Goal: Transaction & Acquisition: Purchase product/service

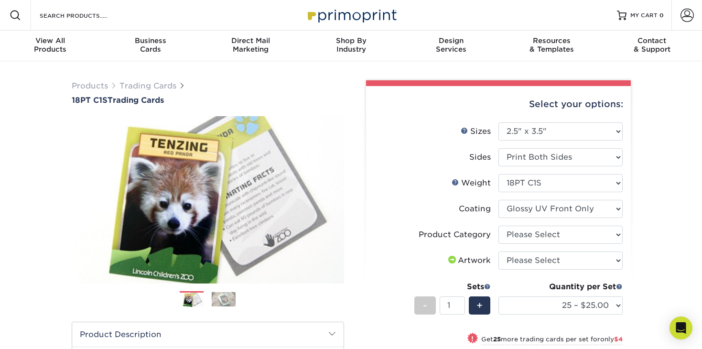
select select "2.50x3.50"
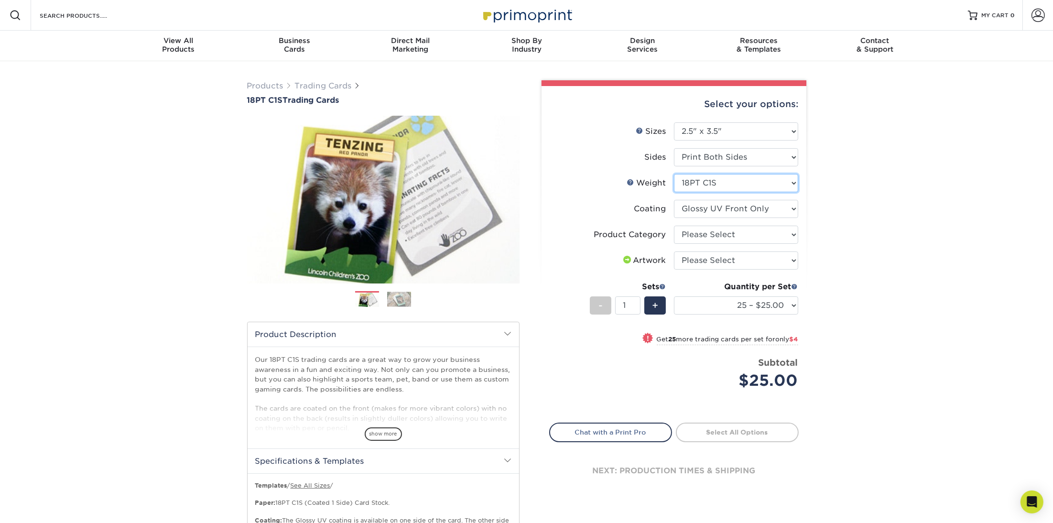
click at [674, 174] on select "Please Select 18PT C1S" at bounding box center [736, 183] width 124 height 18
click at [702, 184] on select "Please Select 18PT C1S" at bounding box center [736, 183] width 124 height 18
click at [674, 226] on select "Please Select Trading Cards" at bounding box center [736, 235] width 124 height 18
click at [702, 237] on select "Please Select Trading Cards" at bounding box center [736, 235] width 124 height 18
click at [674, 226] on select "Please Select Trading Cards" at bounding box center [736, 235] width 124 height 18
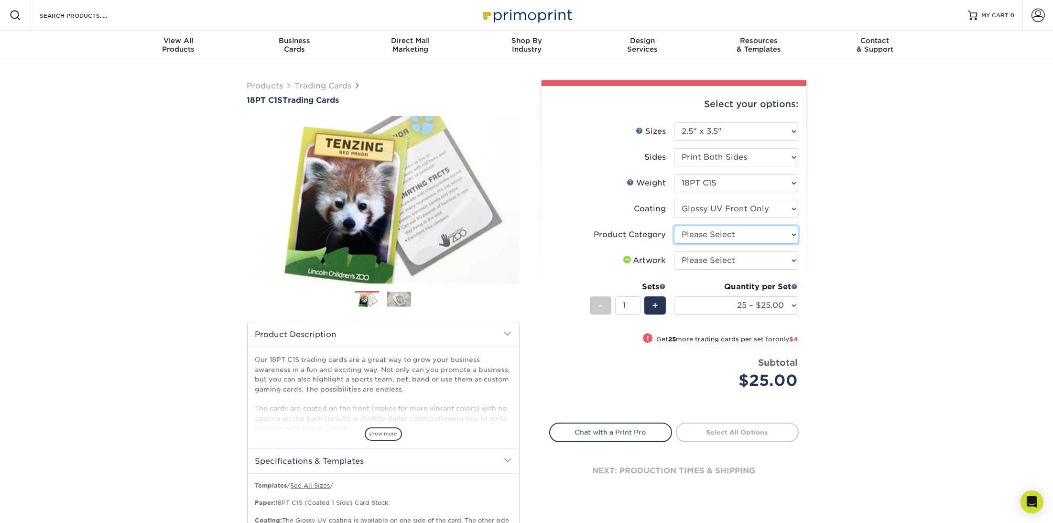
select select "c2f9bce9-36c2-409d-b101-c29d9d031e18"
click option "Trading Cards" at bounding box center [0, 0] width 0 height 0
click at [674, 251] on select "Please Select I will upload files I need a design - $100" at bounding box center [736, 260] width 124 height 18
select select "upload"
click option "I will upload files" at bounding box center [0, 0] width 0 height 0
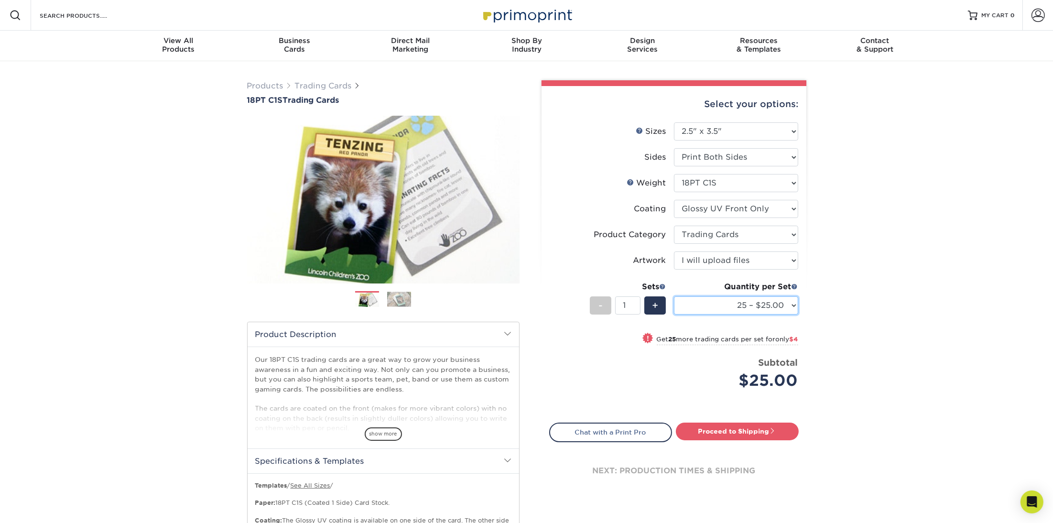
click at [674, 296] on select "25 – $25.00 50 – $29.00 75 – $37.00 100 – $41.00 250 – $48.00 500 – $58.00 1000…" at bounding box center [736, 305] width 124 height 18
click at [702, 307] on select "25 – $25.00 50 – $29.00 75 – $37.00 100 – $41.00 250 – $48.00 500 – $58.00 1000…" at bounding box center [736, 305] width 124 height 18
click at [389, 348] on span "show more" at bounding box center [383, 433] width 37 height 13
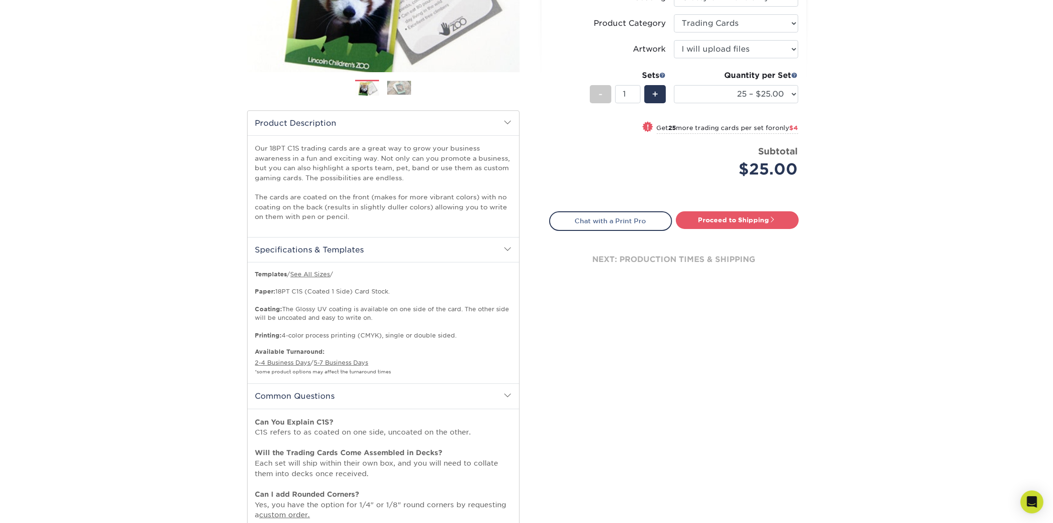
scroll to position [212, 0]
click at [479, 348] on h2 "Common Questions" at bounding box center [384, 394] width 272 height 25
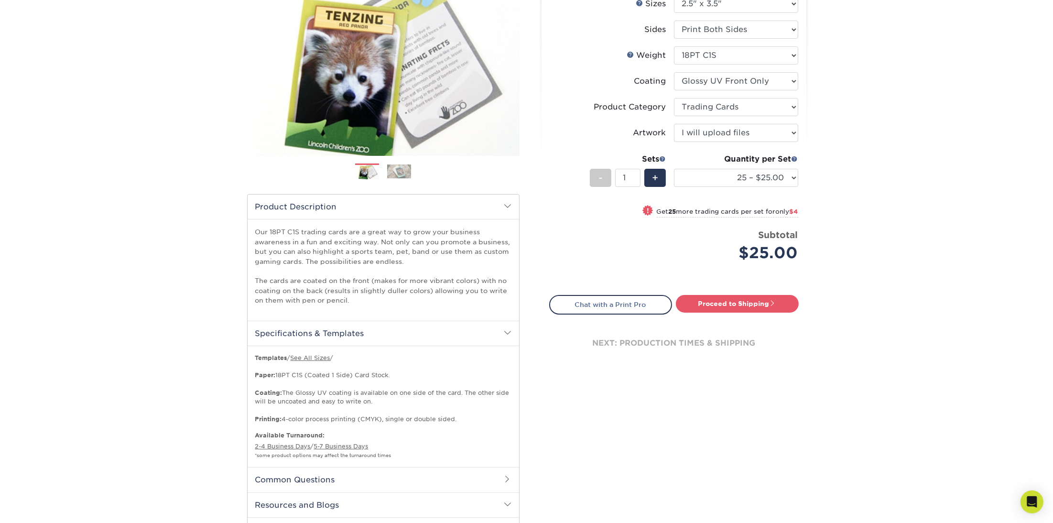
scroll to position [125, 0]
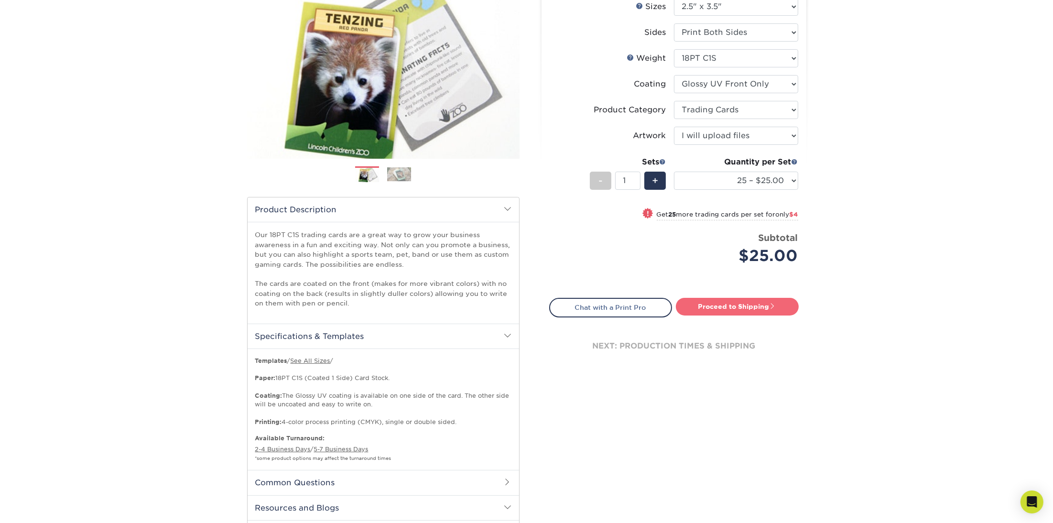
click at [702, 310] on link "Proceed to Shipping" at bounding box center [737, 306] width 123 height 17
type input "Set 1"
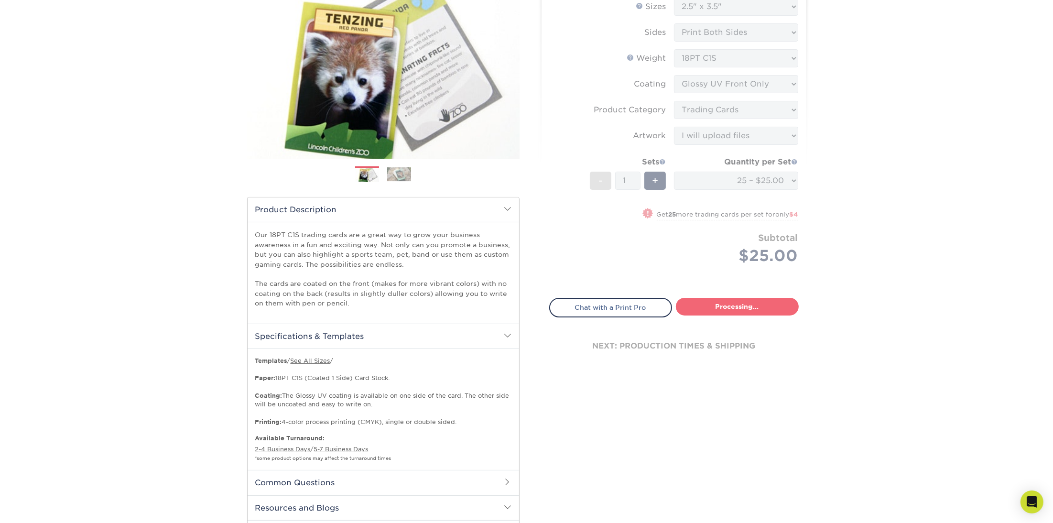
select select "08588386-0599-420e-8c79-4535039915a0"
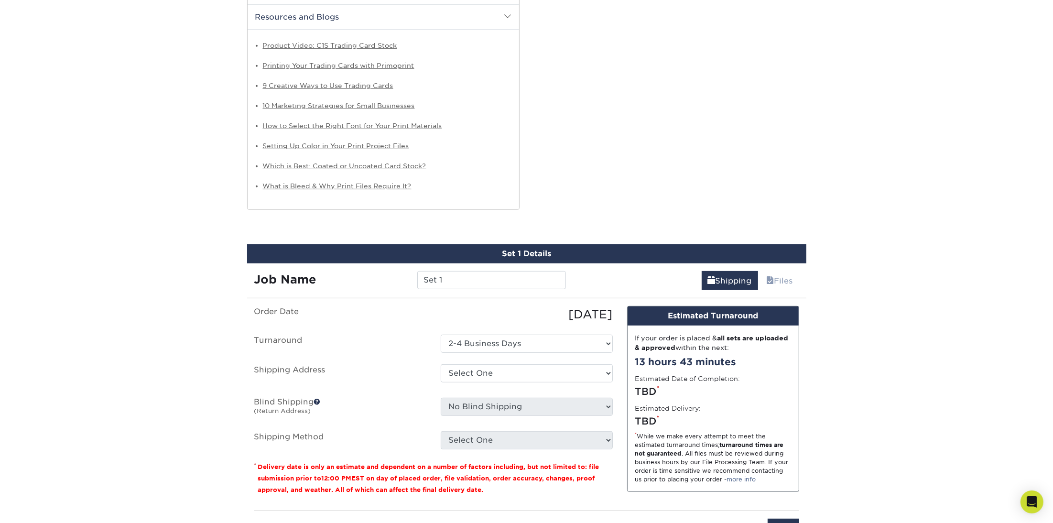
scroll to position [781, 0]
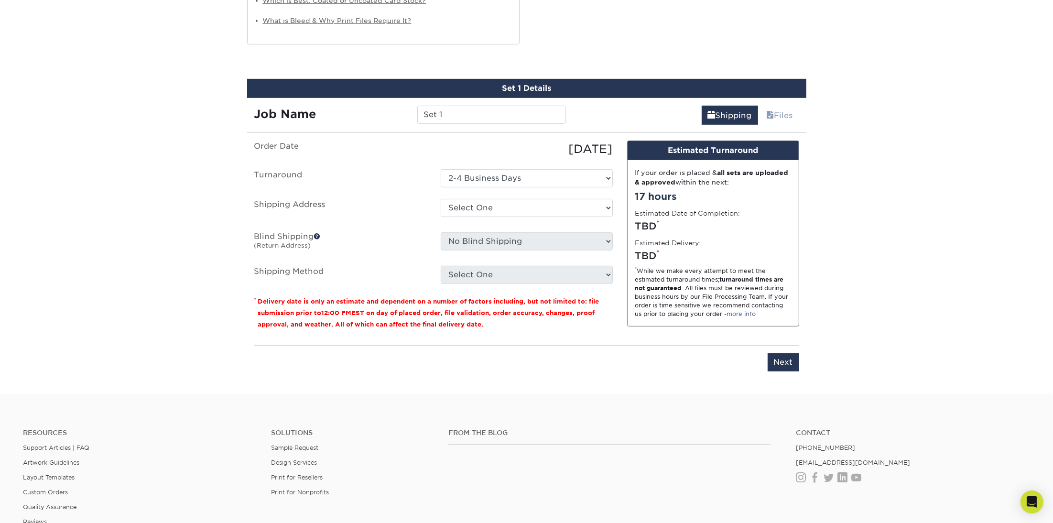
click at [481, 224] on ul "Order Date [DATE] [GEOGRAPHIC_DATA] Select One 2-4 Business Days Shipping Addre…" at bounding box center [433, 212] width 359 height 143
click at [441, 199] on select "Select One + Add New Address - Login" at bounding box center [527, 208] width 172 height 18
select select "newaddress"
click option "+ Add New Address" at bounding box center [0, 0] width 0 height 0
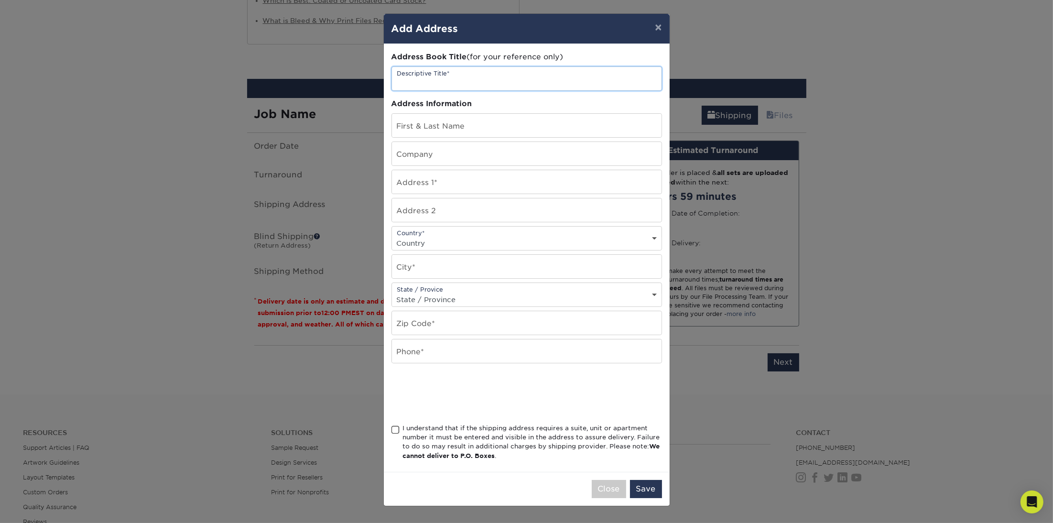
click at [508, 83] on input "text" at bounding box center [527, 78] width 270 height 23
click at [450, 120] on input "text" at bounding box center [527, 125] width 270 height 23
type input "a"
type input "[PERSON_NAME]"
type input "Menlo Park Fire Protection District"
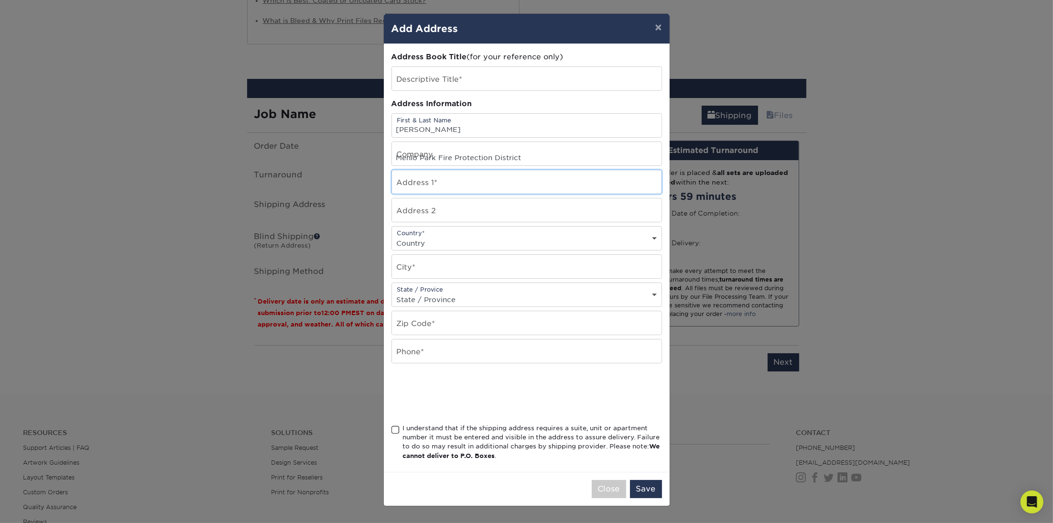
type input "[STREET_ADDRESS]"
select select "US"
type input "[GEOGRAPHIC_DATA]"
select select "CA"
type input "94025"
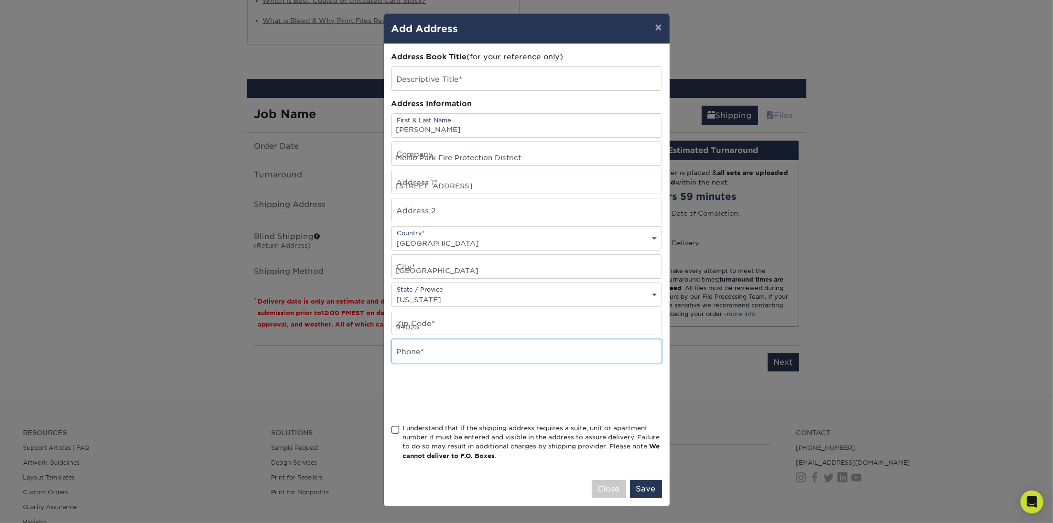
type input "6503805530"
click at [399, 348] on span at bounding box center [396, 429] width 8 height 9
click at [0, 0] on input "I understand that if the shipping address requires a suite, unit or apartment n…" at bounding box center [0, 0] width 0 height 0
click at [649, 348] on button "Save" at bounding box center [646, 489] width 32 height 18
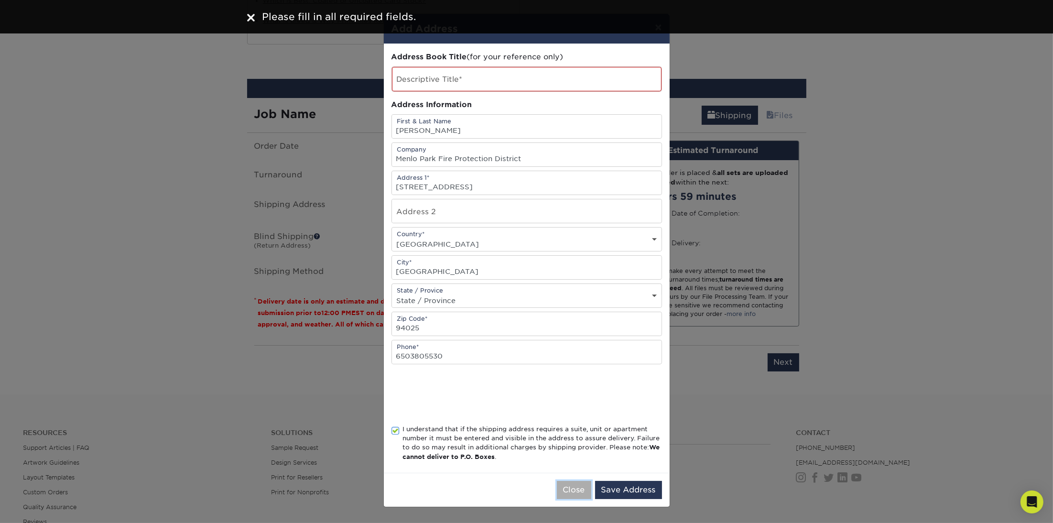
click at [574, 348] on button "Close" at bounding box center [574, 490] width 34 height 18
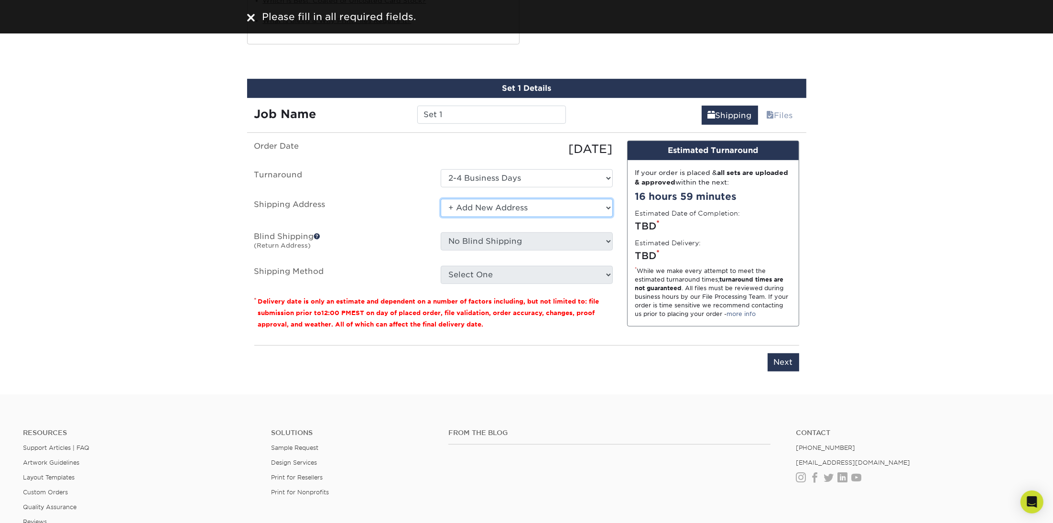
click at [441, 199] on select "Select One + Add New Address - Login" at bounding box center [527, 208] width 172 height 18
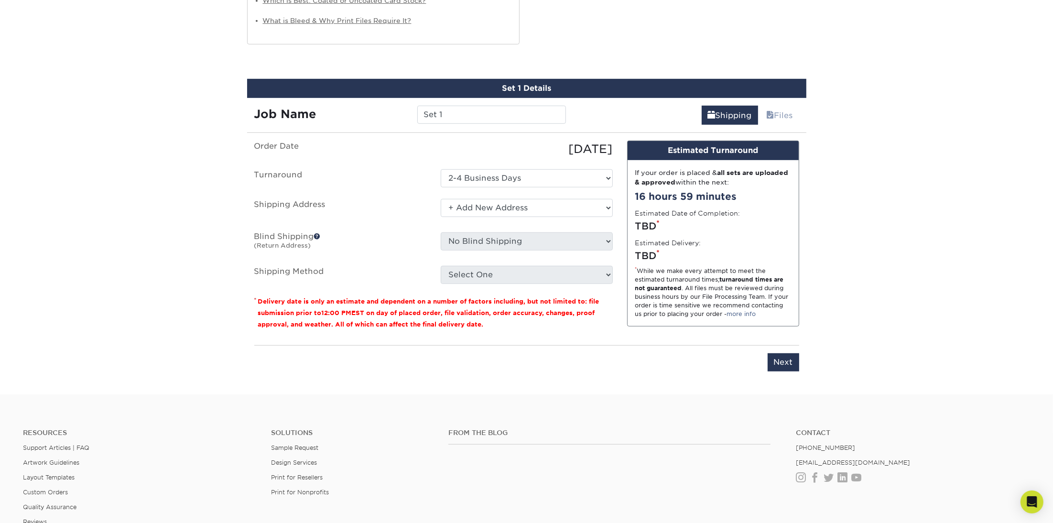
click at [556, 303] on small "Delivery date is only an estimate and dependent on a number of factors includin…" at bounding box center [428, 313] width 341 height 30
click at [441, 199] on select "Select One + Add New Address - Login" at bounding box center [527, 208] width 172 height 18
click option "Select One" at bounding box center [0, 0] width 0 height 0
click at [441, 199] on select "Select One + Add New Address - Login" at bounding box center [527, 208] width 172 height 18
select select "newaddress"
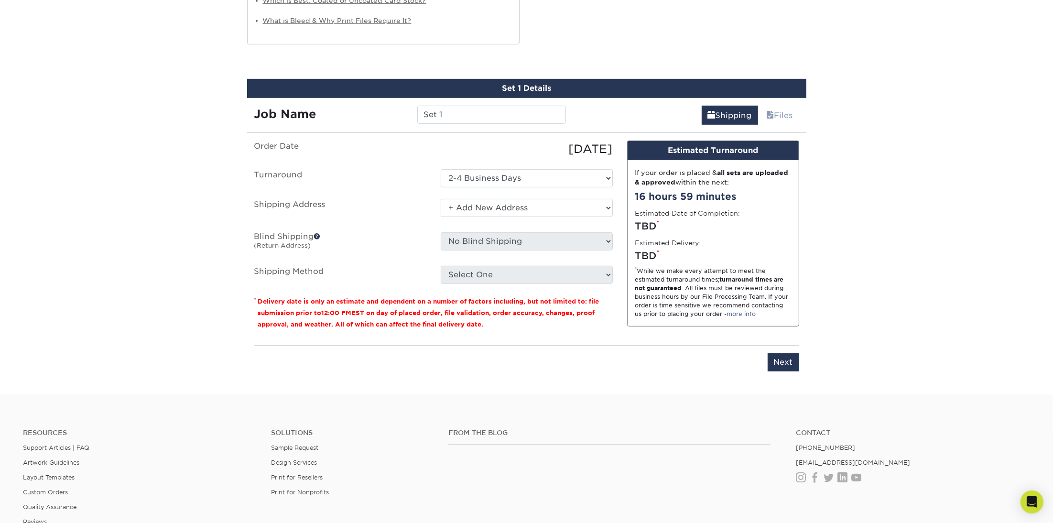
click option "+ Add New Address" at bounding box center [0, 0] width 0 height 0
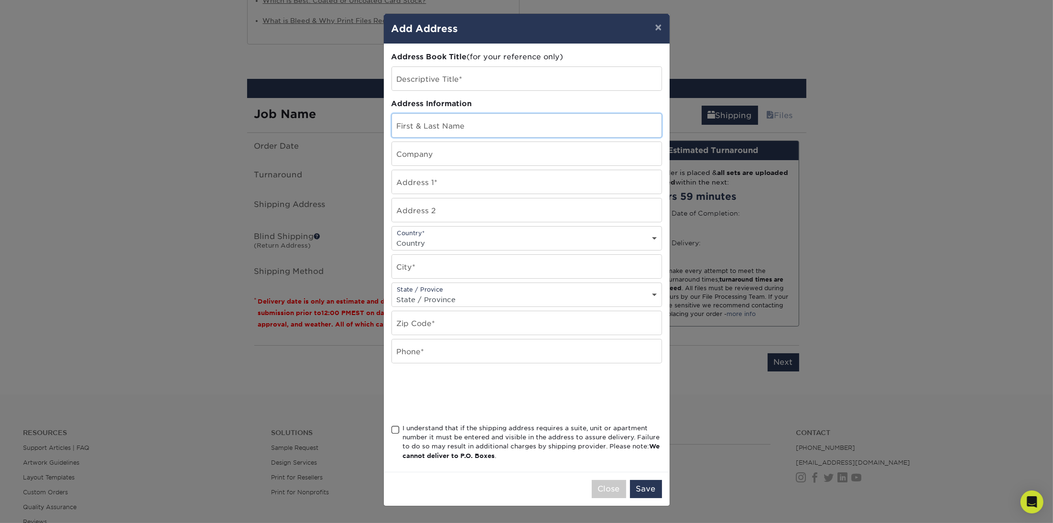
click at [498, 132] on input "text" at bounding box center [527, 125] width 270 height 23
type input "[PERSON_NAME]"
type input "Menlo Park Fire Protection District"
type input "[STREET_ADDRESS]"
select select "US"
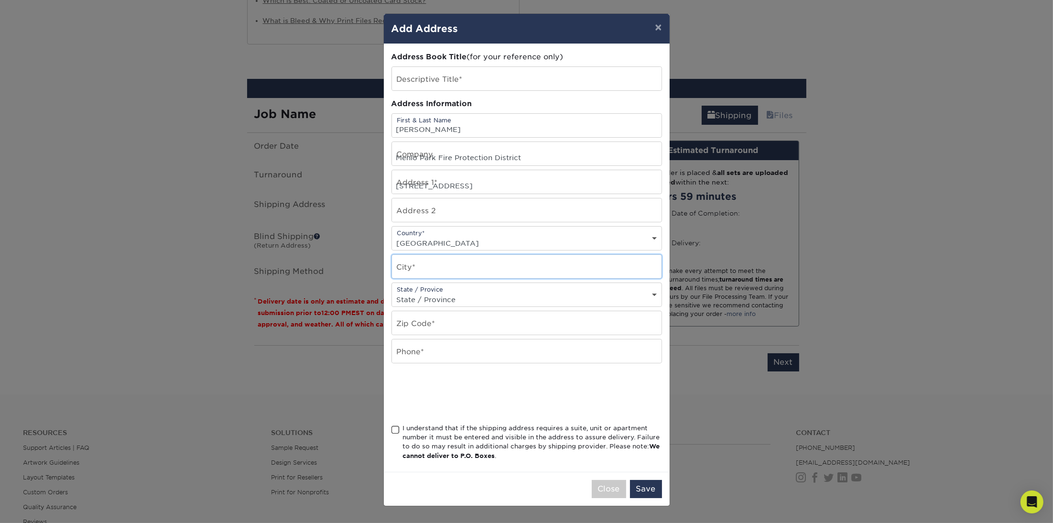
type input "[GEOGRAPHIC_DATA]"
select select "CA"
type input "94025"
type input "6503805530"
click at [393, 348] on span at bounding box center [396, 429] width 8 height 9
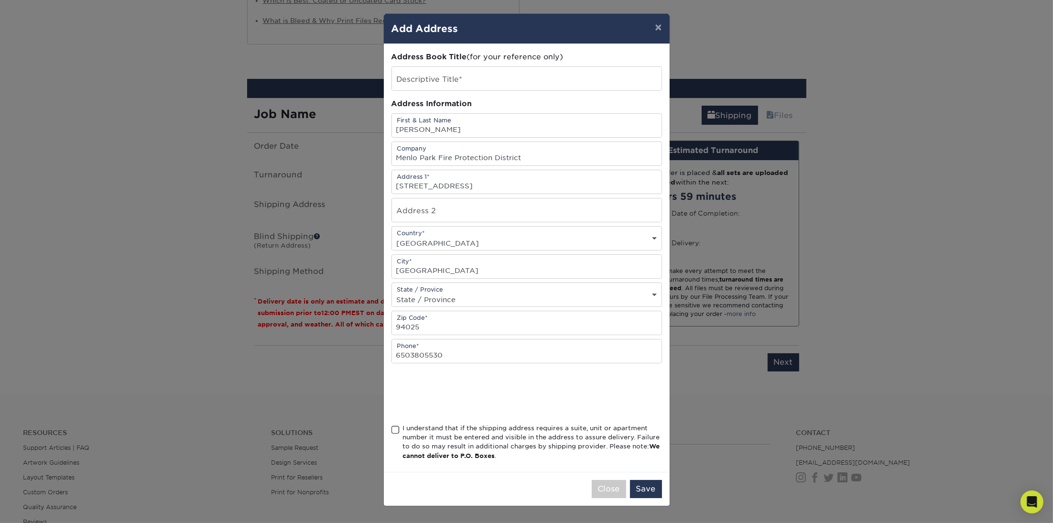
click at [0, 0] on input "I understand that if the shipping address requires a suite, unit or apartment n…" at bounding box center [0, 0] width 0 height 0
click at [646, 348] on button "Save" at bounding box center [646, 489] width 32 height 18
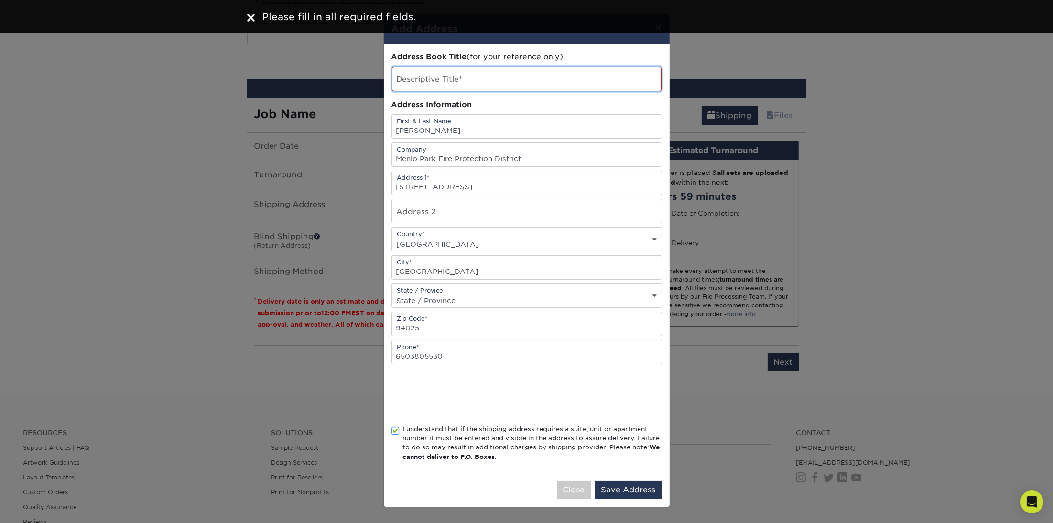
click at [442, 84] on input "text" at bounding box center [527, 79] width 270 height 24
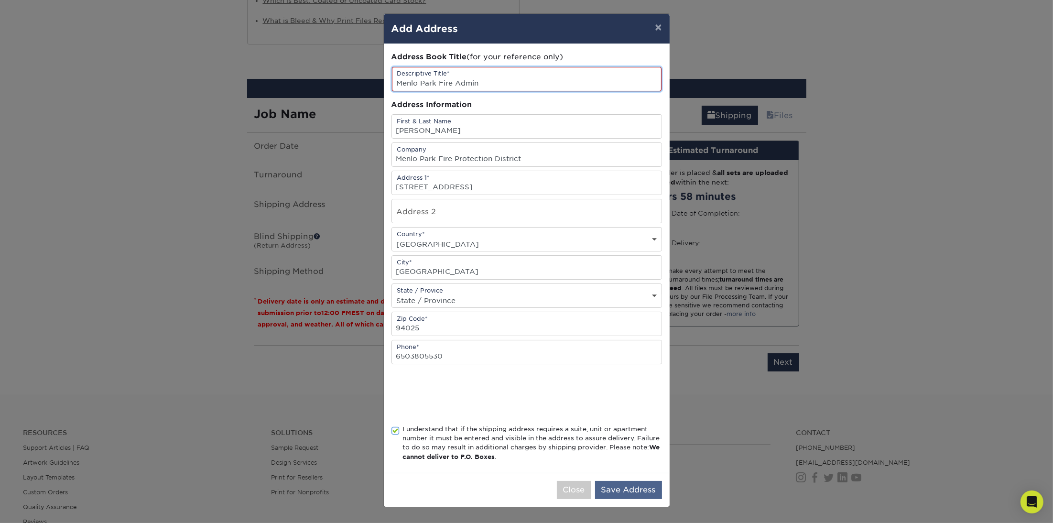
type input "Menlo Park Fire Admin"
drag, startPoint x: 636, startPoint y: 500, endPoint x: 620, endPoint y: 501, distance: 16.3
click at [620, 348] on button "Save Address" at bounding box center [628, 490] width 67 height 18
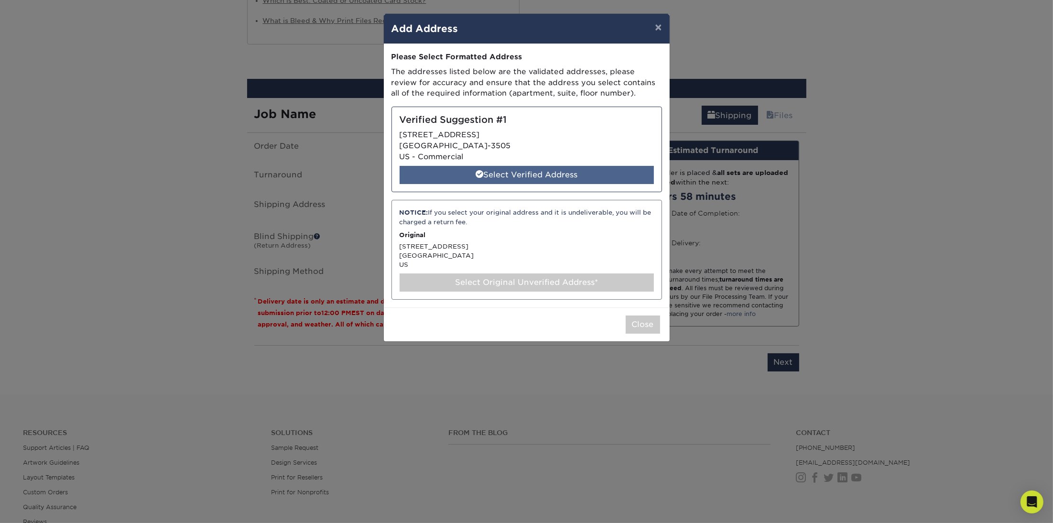
click at [583, 175] on div "Select Verified Address" at bounding box center [527, 175] width 254 height 18
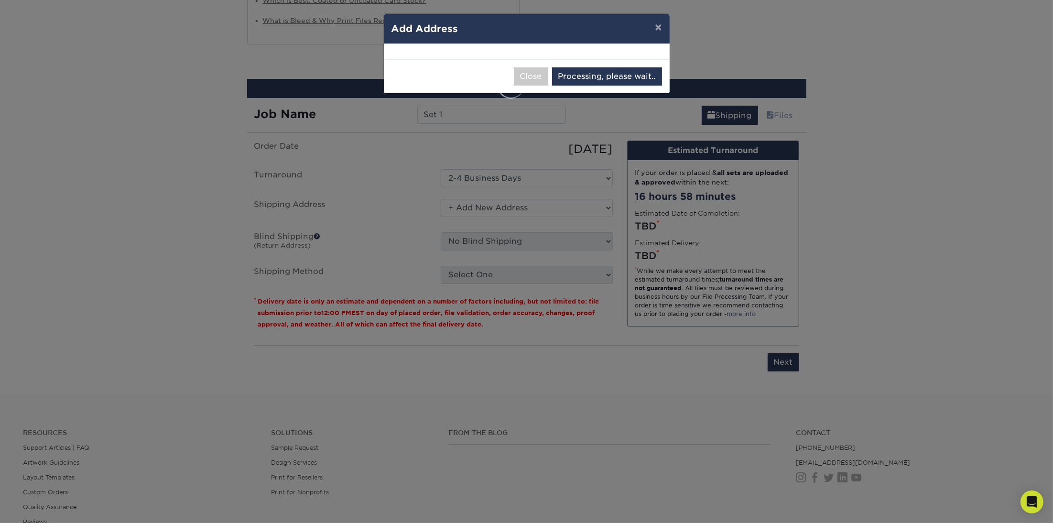
select select "286134"
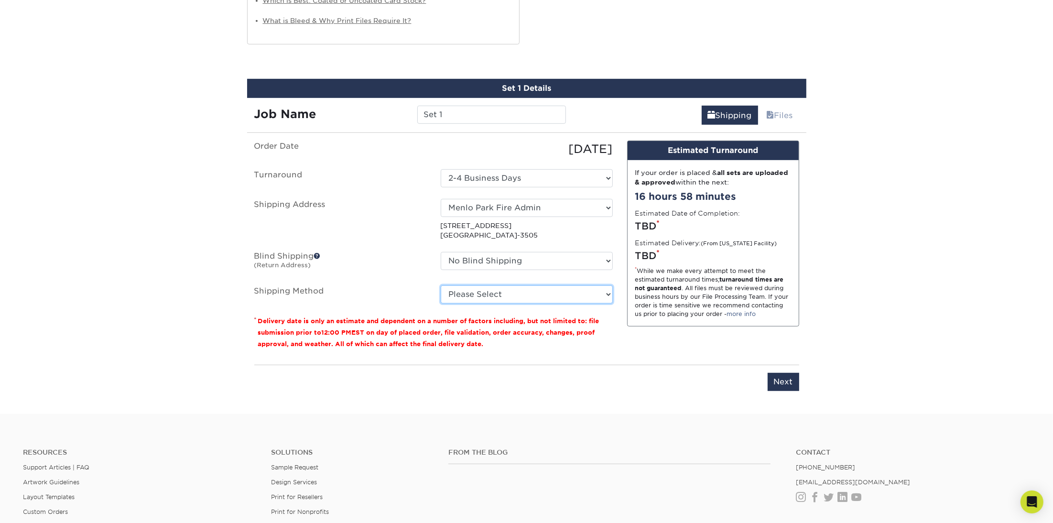
click at [441, 285] on select "Please Select Ground Shipping (+$11.60) 3 Day Shipping Service (+$11.98) 2 Day …" at bounding box center [527, 294] width 172 height 18
select select "03"
click option "Ground Shipping (+$11.60)" at bounding box center [0, 0] width 0 height 0
click at [649, 339] on div "Design Estimated Turnaround If your order is placed & all sets are uploaded & a…" at bounding box center [713, 249] width 186 height 217
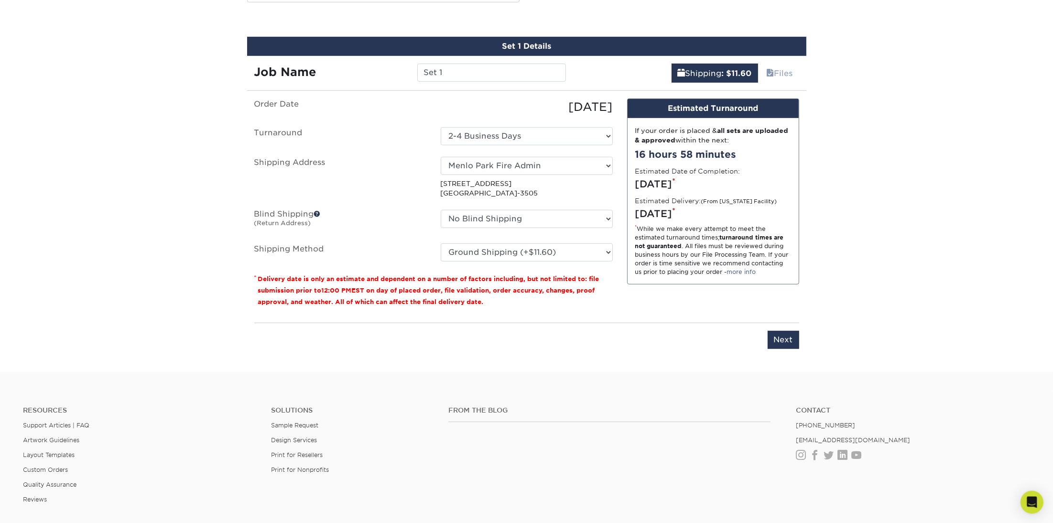
scroll to position [839, 0]
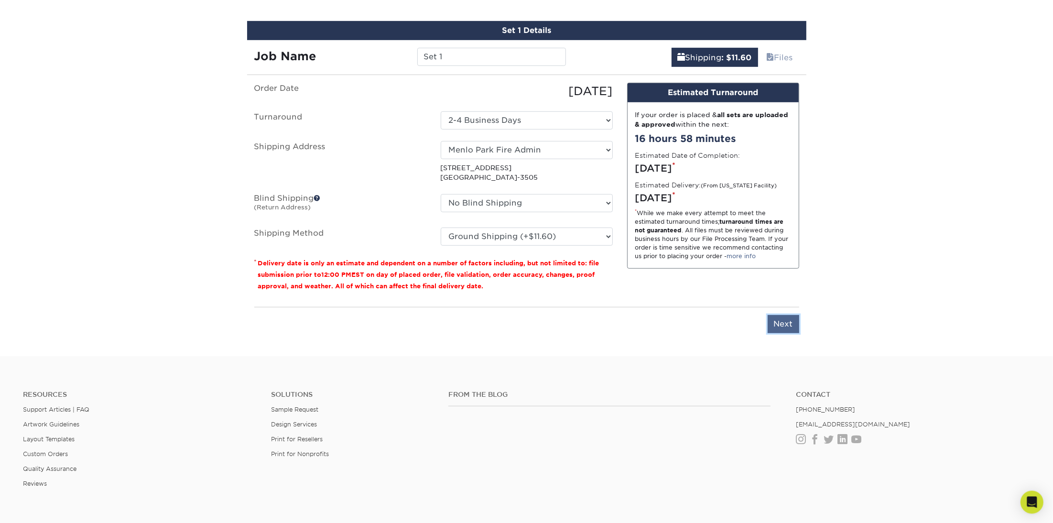
click at [702, 320] on input "Next" at bounding box center [784, 324] width 32 height 18
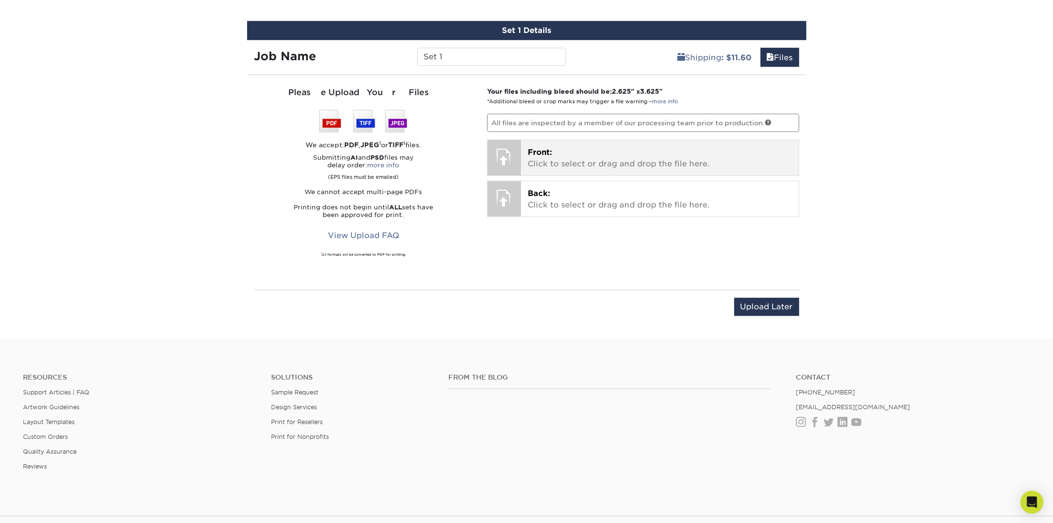
click at [575, 157] on p "Front: Click to select or drag and drop the file here." at bounding box center [660, 157] width 264 height 23
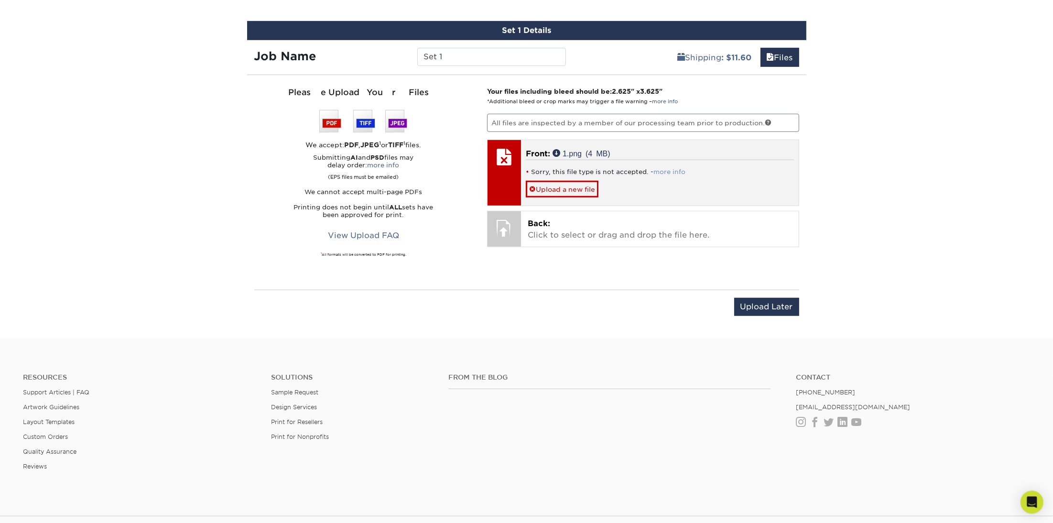
click at [672, 173] on link "more info" at bounding box center [669, 171] width 32 height 7
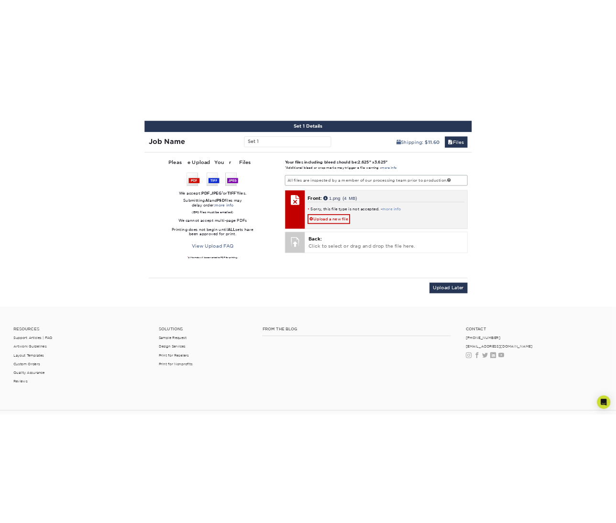
scroll to position [0, 0]
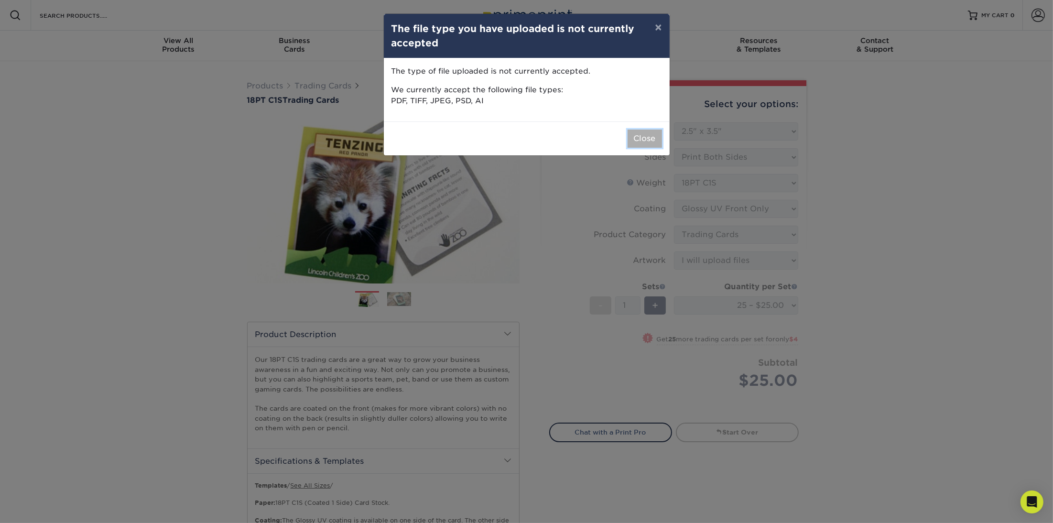
click at [634, 134] on button "Close" at bounding box center [645, 139] width 34 height 18
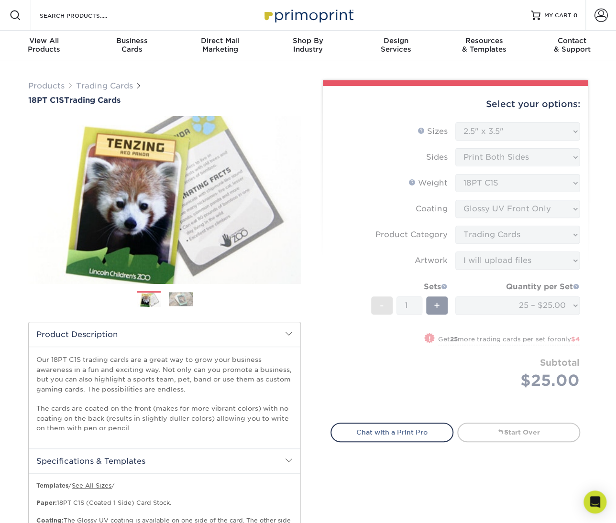
click at [524, 128] on form "Sizes Help Sizes Please Select 2.5" x 3.5" Sides Please Select 18PT C1S" at bounding box center [455, 266] width 250 height 289
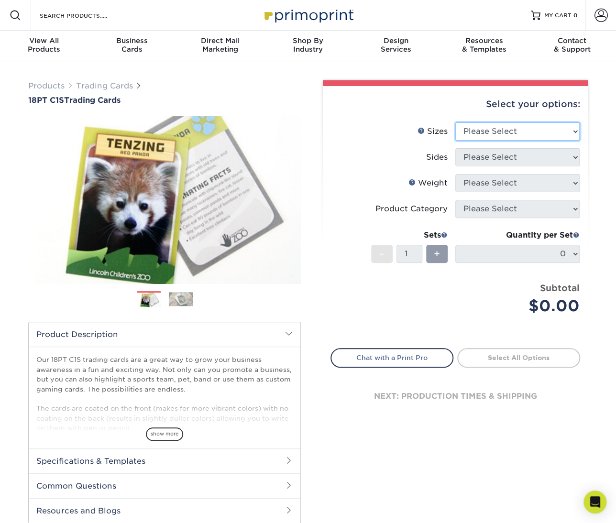
click at [455, 122] on select "Please Select 2.5" x 3.5"" at bounding box center [517, 131] width 124 height 18
select select "2.50x3.50"
click option "2.5" x 3.5"" at bounding box center [0, 0] width 0 height 0
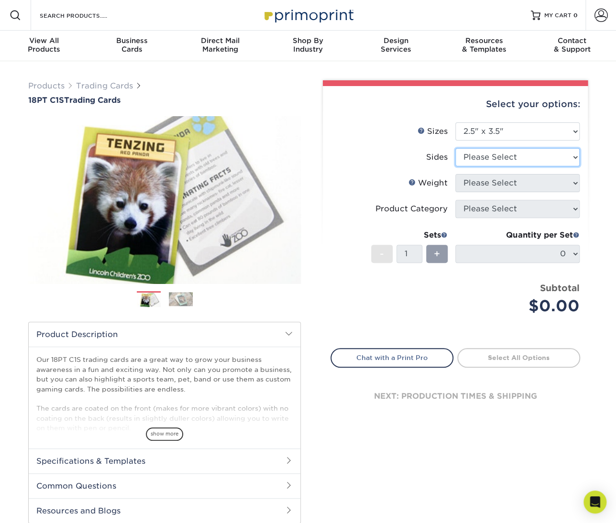
click at [455, 148] on select "Please Select Print Both Sides Print Front Only" at bounding box center [517, 157] width 124 height 18
select select "13abbda7-1d64-4f25-8bb2-c179b224825d"
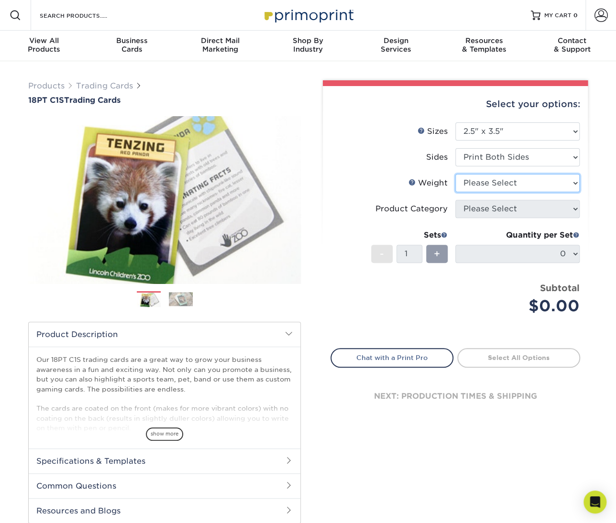
click at [455, 174] on select "Please Select 18PT C1S" at bounding box center [517, 183] width 124 height 18
select select "18PTC1S"
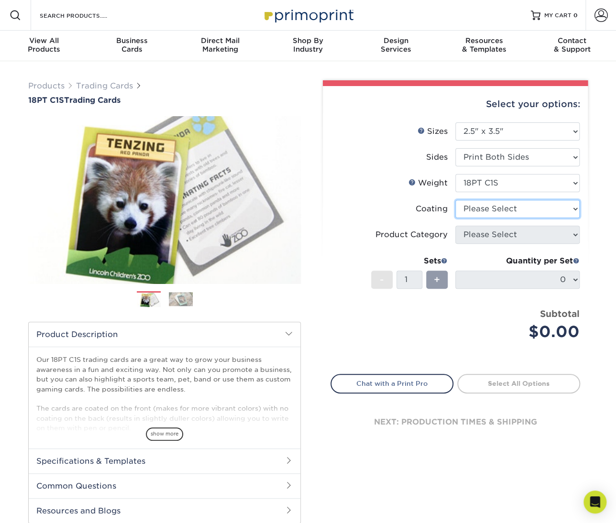
click at [455, 200] on select at bounding box center [517, 209] width 124 height 18
select select "1e8116af-acfc-44b1-83dc-8181aa338834"
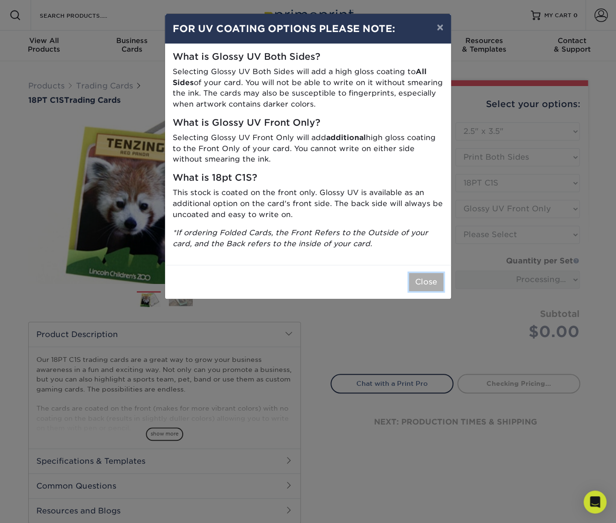
click at [424, 281] on button "Close" at bounding box center [426, 282] width 34 height 18
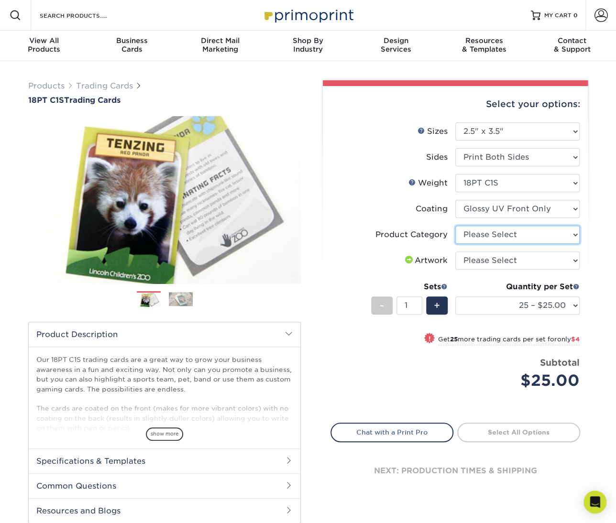
click at [455, 226] on select "Please Select Trading Cards" at bounding box center [517, 235] width 124 height 18
select select "c2f9bce9-36c2-409d-b101-c29d9d031e18"
click option "Trading Cards" at bounding box center [0, 0] width 0 height 0
click at [455, 251] on select "Please Select I will upload files I need a design - $100" at bounding box center [517, 260] width 124 height 18
select select "upload"
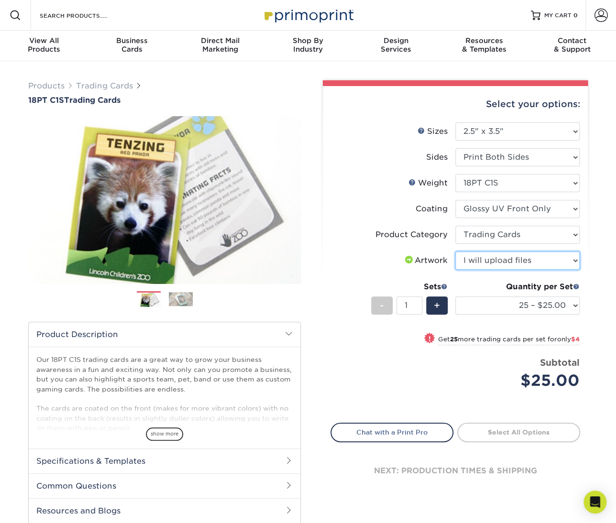
click option "I will upload files" at bounding box center [0, 0] width 0 height 0
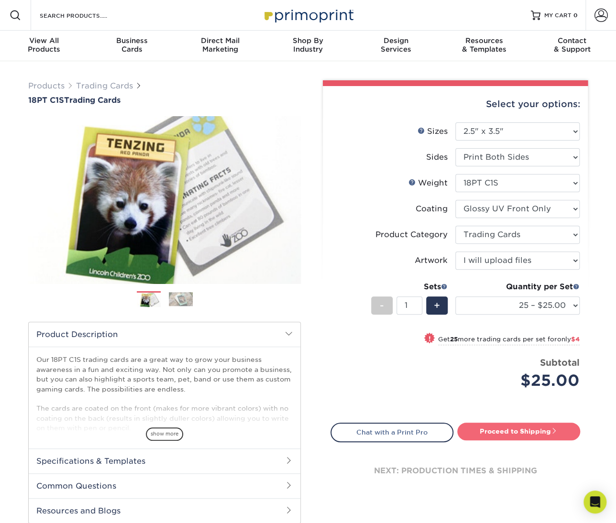
click at [484, 426] on link "Proceed to Shipping" at bounding box center [518, 431] width 123 height 17
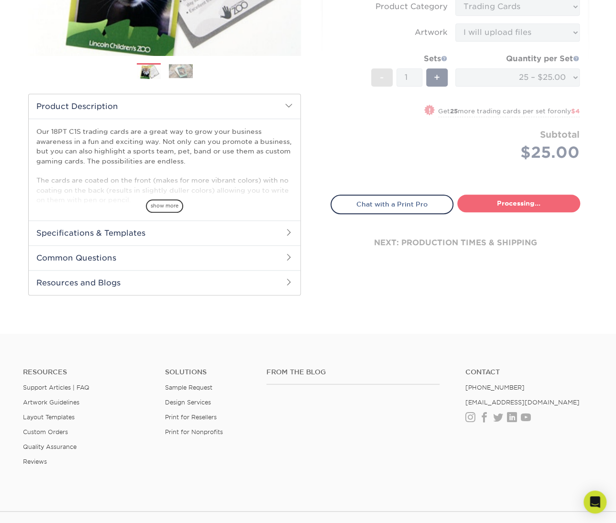
select select "08588386-0599-420e-8c79-4535039915a0"
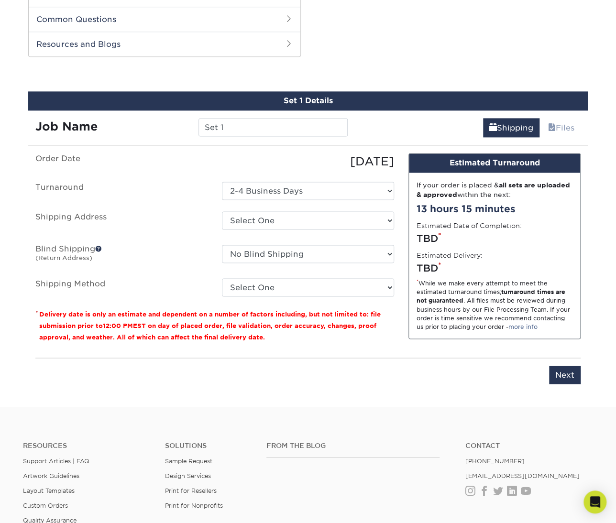
scroll to position [477, 0]
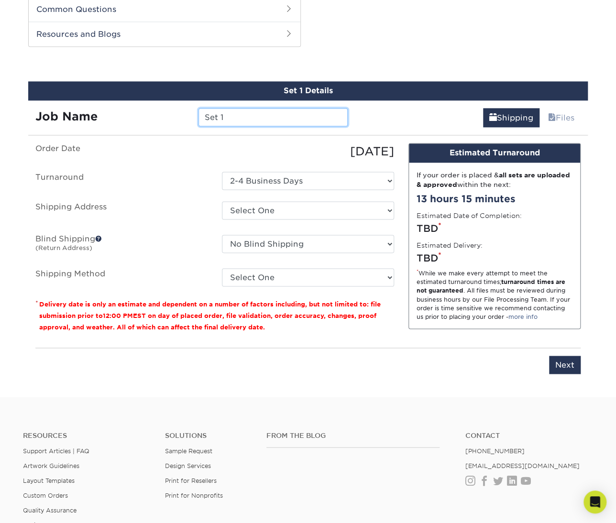
click at [244, 118] on input "Set 1" at bounding box center [272, 117] width 149 height 18
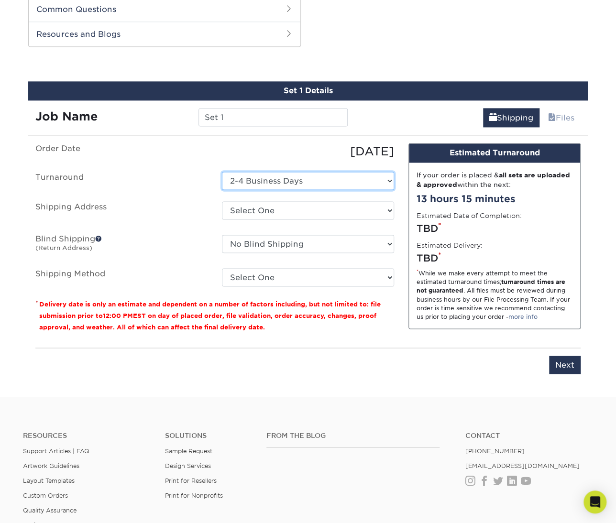
click at [222, 172] on select "Select One 2-4 Business Days" at bounding box center [308, 181] width 172 height 18
click option "2-4 Business Days" at bounding box center [0, 0] width 0 height 0
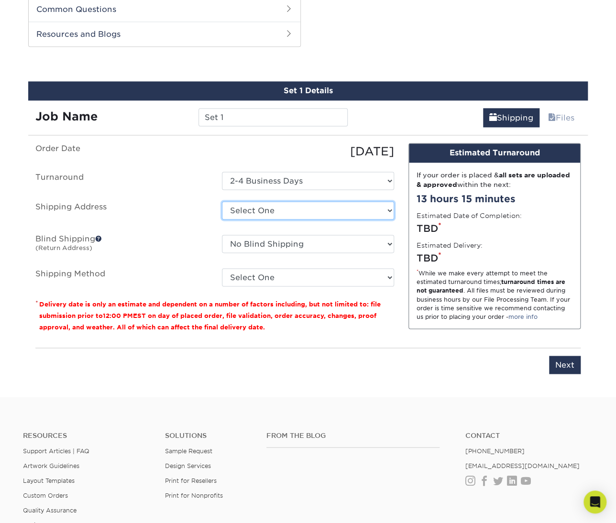
click at [222, 201] on select "Select One Menlo Park Fire Admin + Add New Address - Login" at bounding box center [308, 210] width 172 height 18
select select "286134"
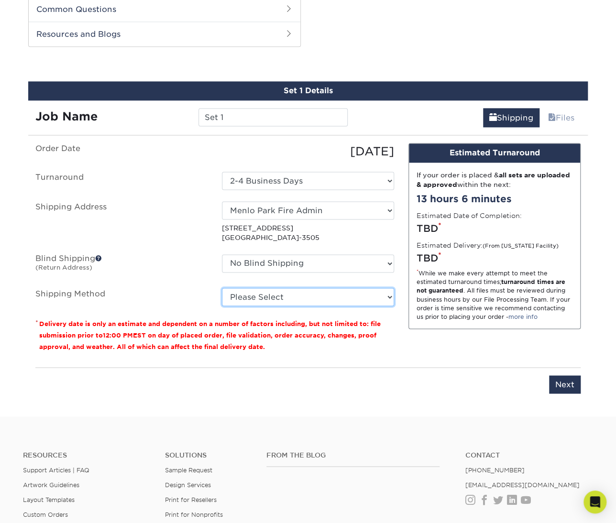
click at [222, 288] on select "Please Select Ground Shipping (+$11.60) 3 Day Shipping Service (+$11.98) 2 Day …" at bounding box center [308, 297] width 172 height 18
select select "03"
click option "Ground Shipping (+$11.60)" at bounding box center [0, 0] width 0 height 0
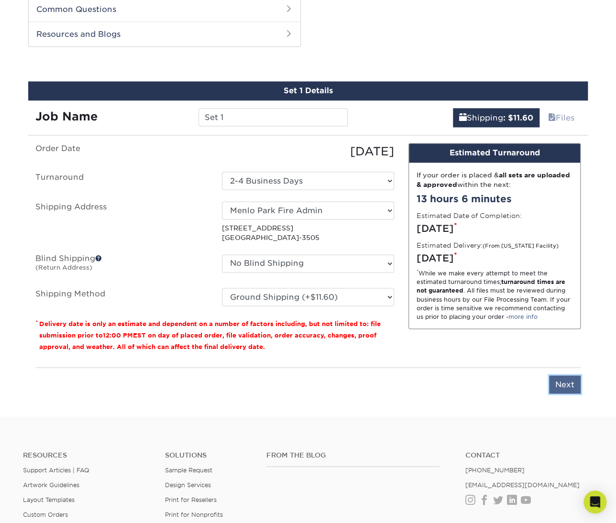
click at [562, 382] on input "Next" at bounding box center [565, 384] width 32 height 18
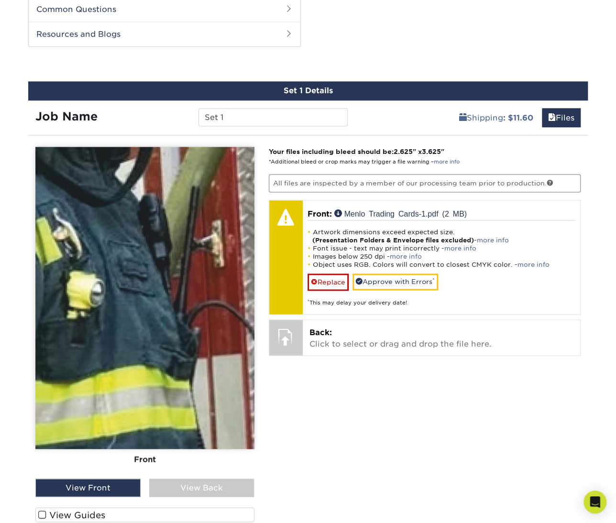
click at [114, 324] on img at bounding box center [144, 298] width 219 height 302
click at [127, 339] on img at bounding box center [144, 298] width 219 height 302
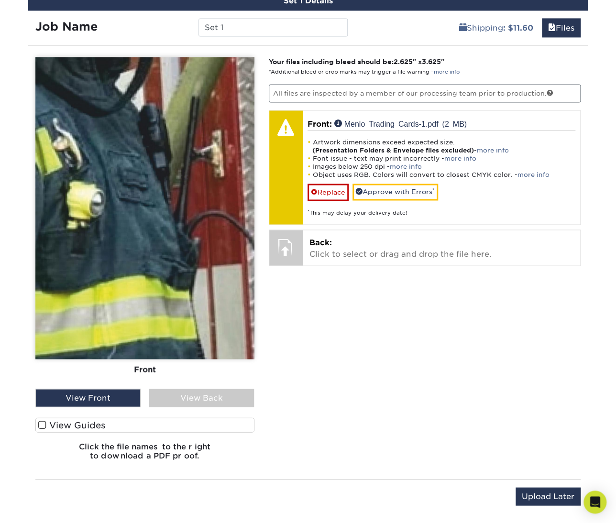
scroll to position [572, 0]
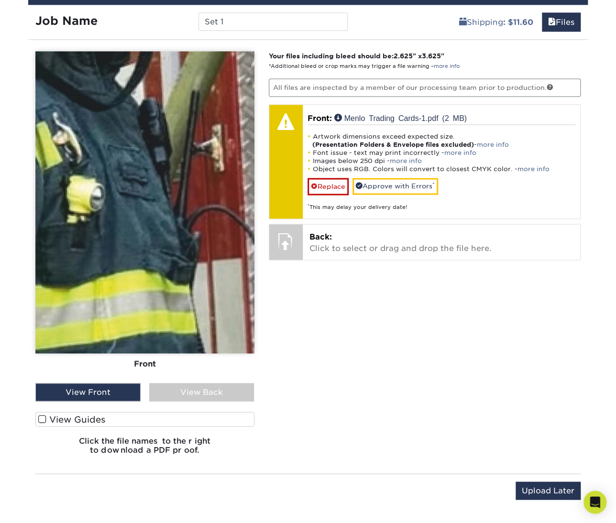
click at [38, 422] on span at bounding box center [42, 418] width 8 height 9
click at [0, 0] on input "View Guides" at bounding box center [0, 0] width 0 height 0
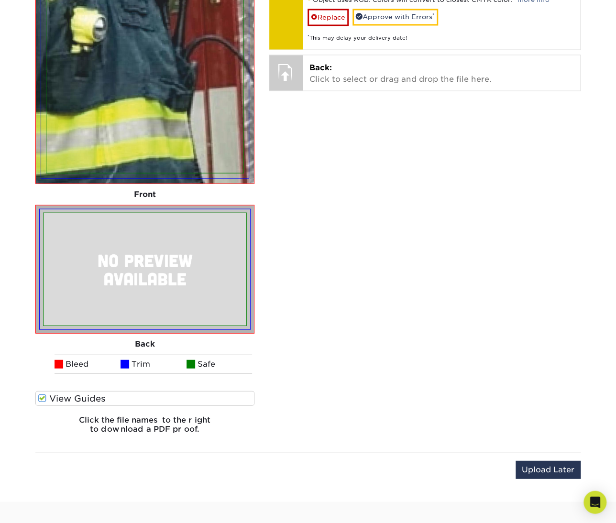
click at [40, 400] on span at bounding box center [42, 397] width 8 height 9
click at [0, 0] on input "View Guides" at bounding box center [0, 0] width 0 height 0
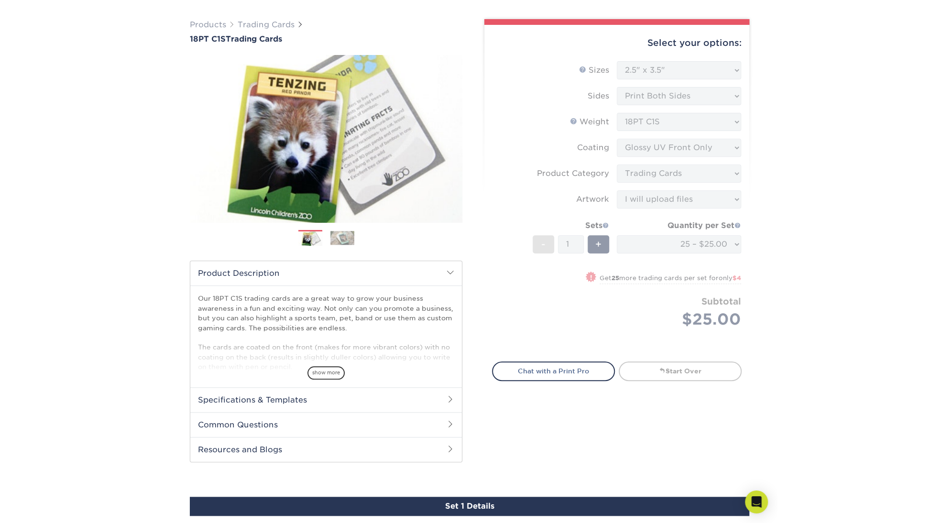
scroll to position [0, 0]
